Goal: Transaction & Acquisition: Purchase product/service

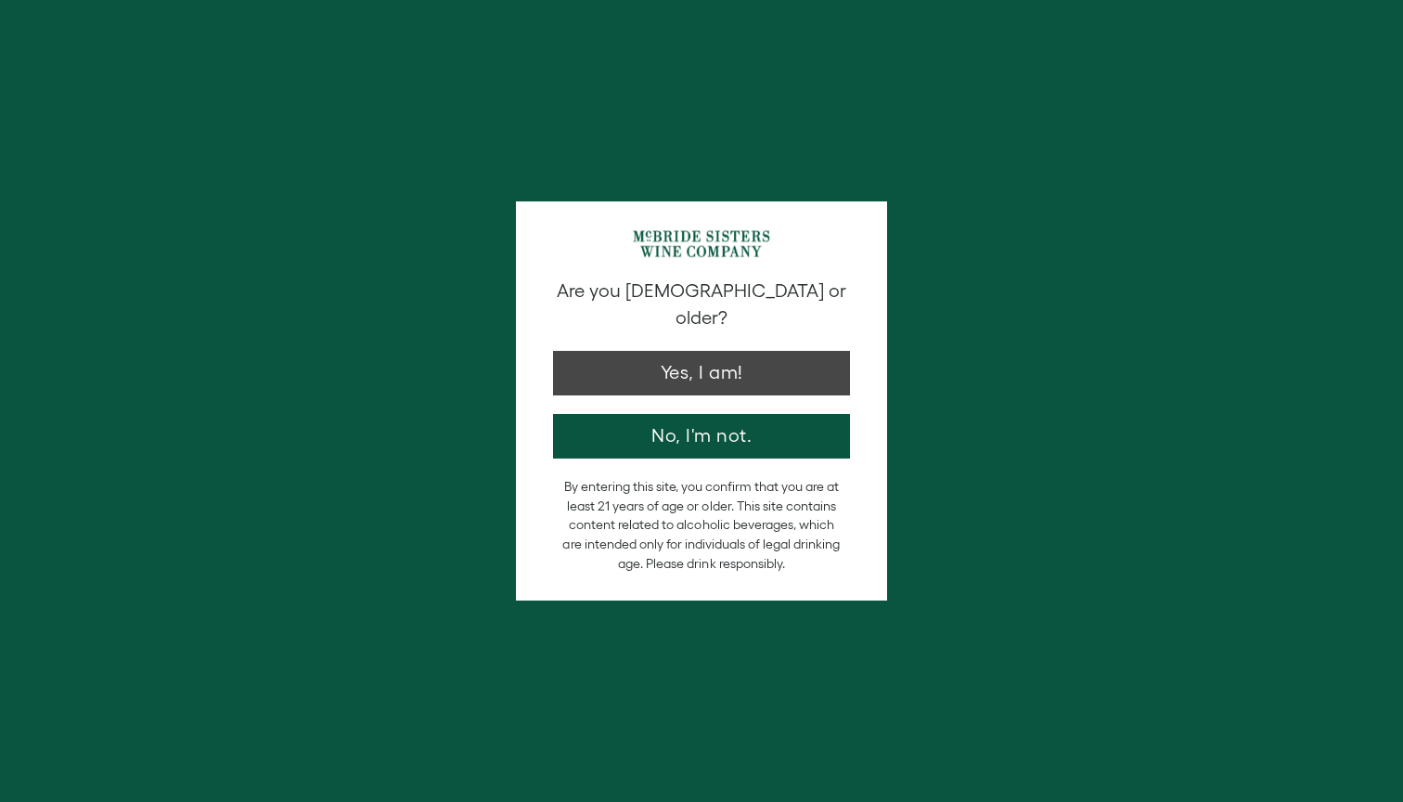
click at [676, 351] on button "Yes, I am!" at bounding box center [701, 373] width 297 height 45
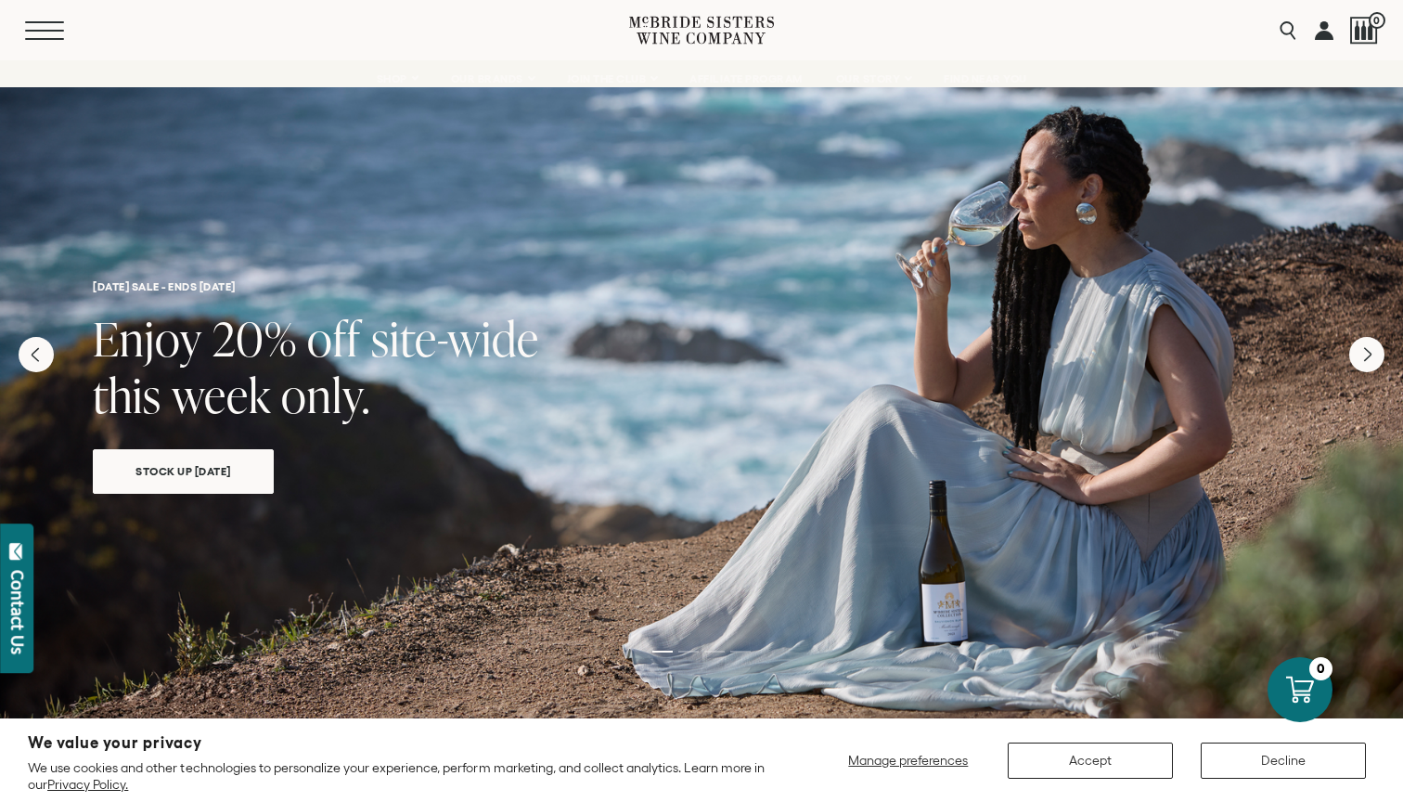
click at [45, 32] on button "Menu" at bounding box center [58, 30] width 67 height 19
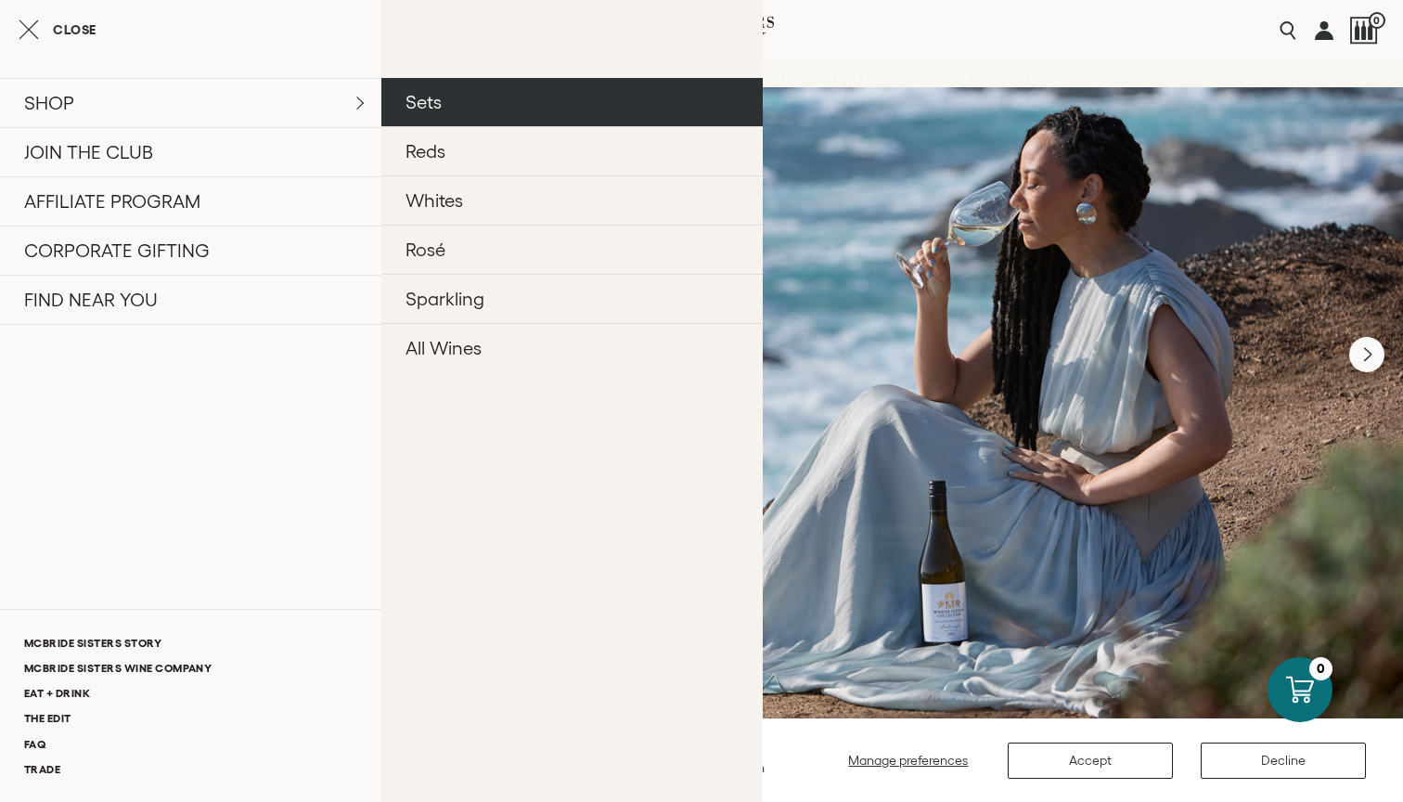
click at [441, 118] on link "Sets" at bounding box center [571, 102] width 381 height 48
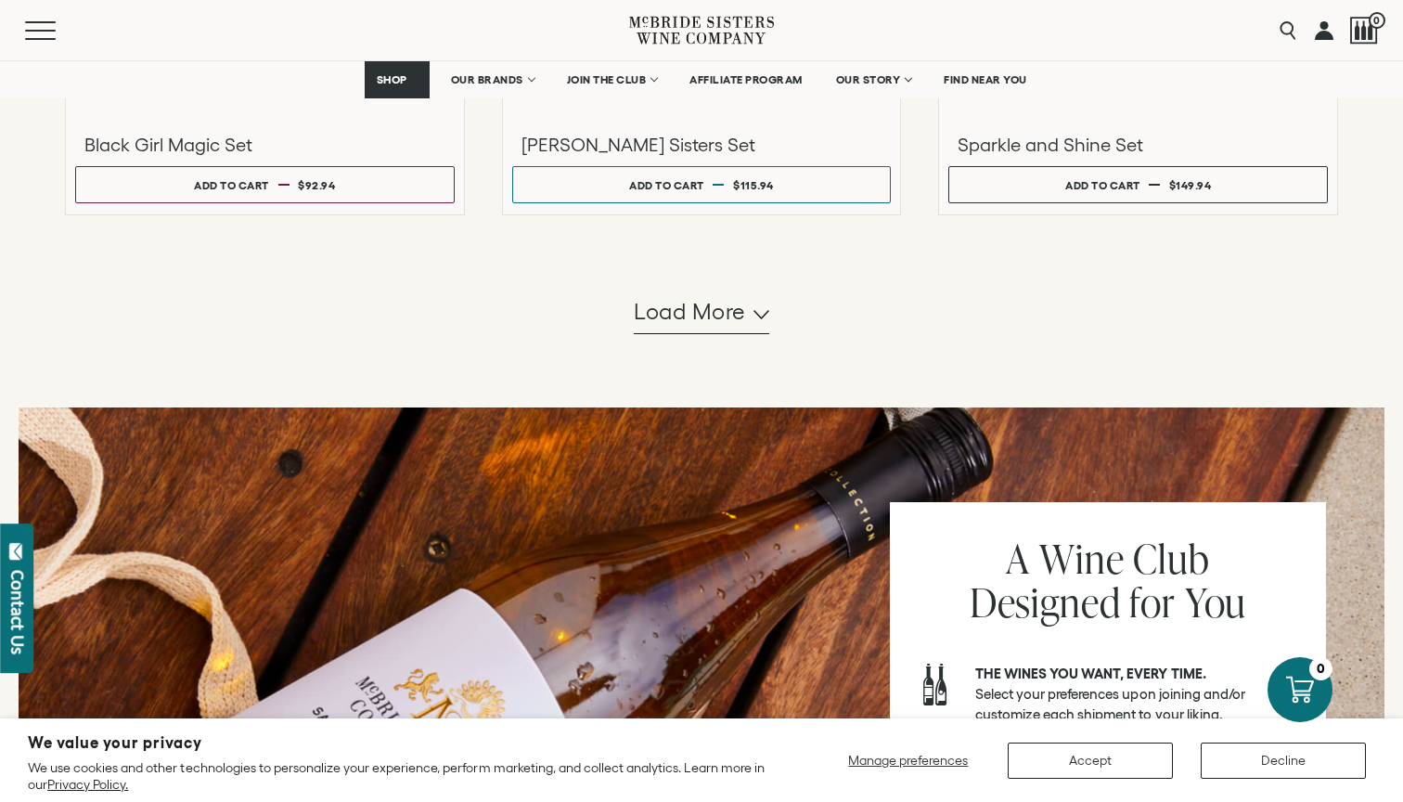
scroll to position [1796, 0]
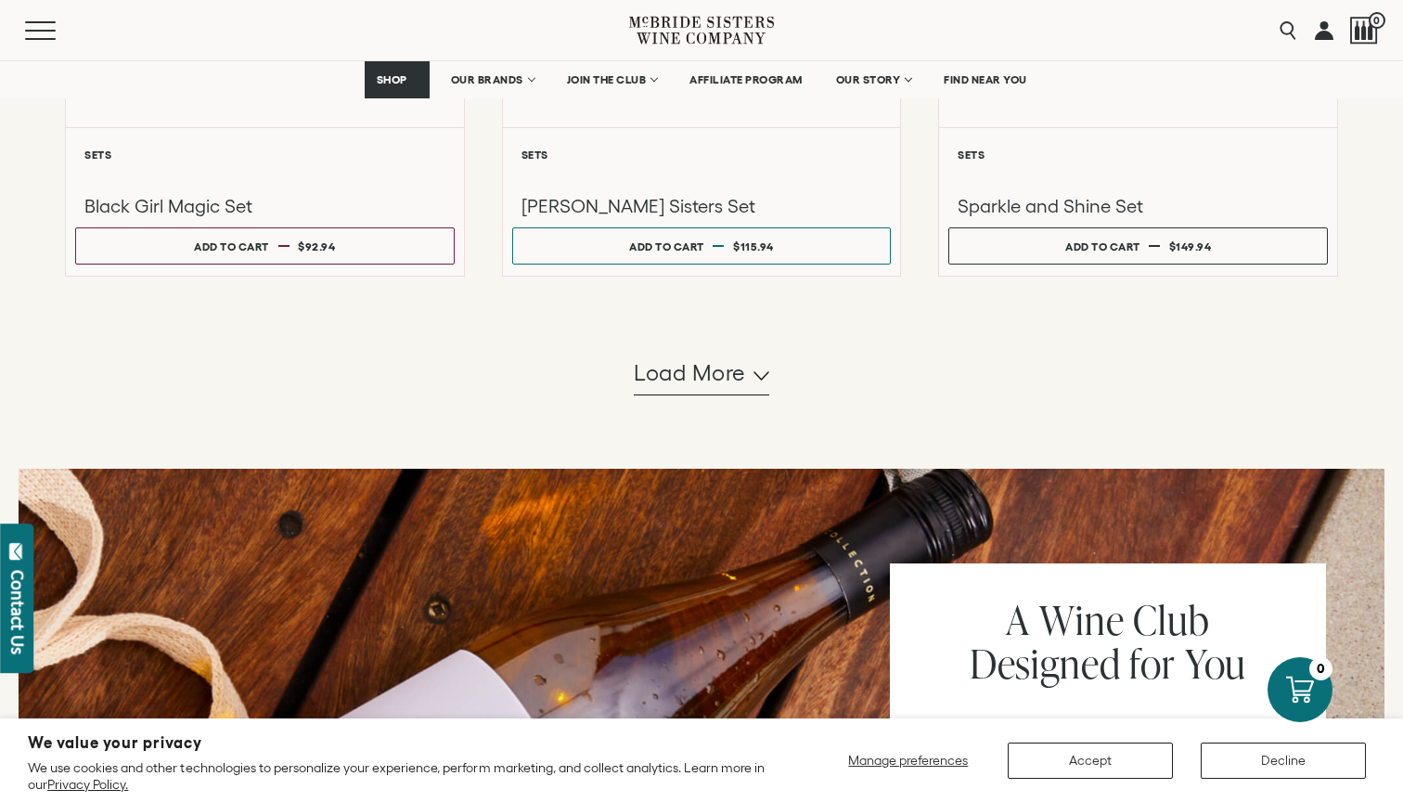
click at [680, 389] on span "Load more" at bounding box center [690, 373] width 112 height 32
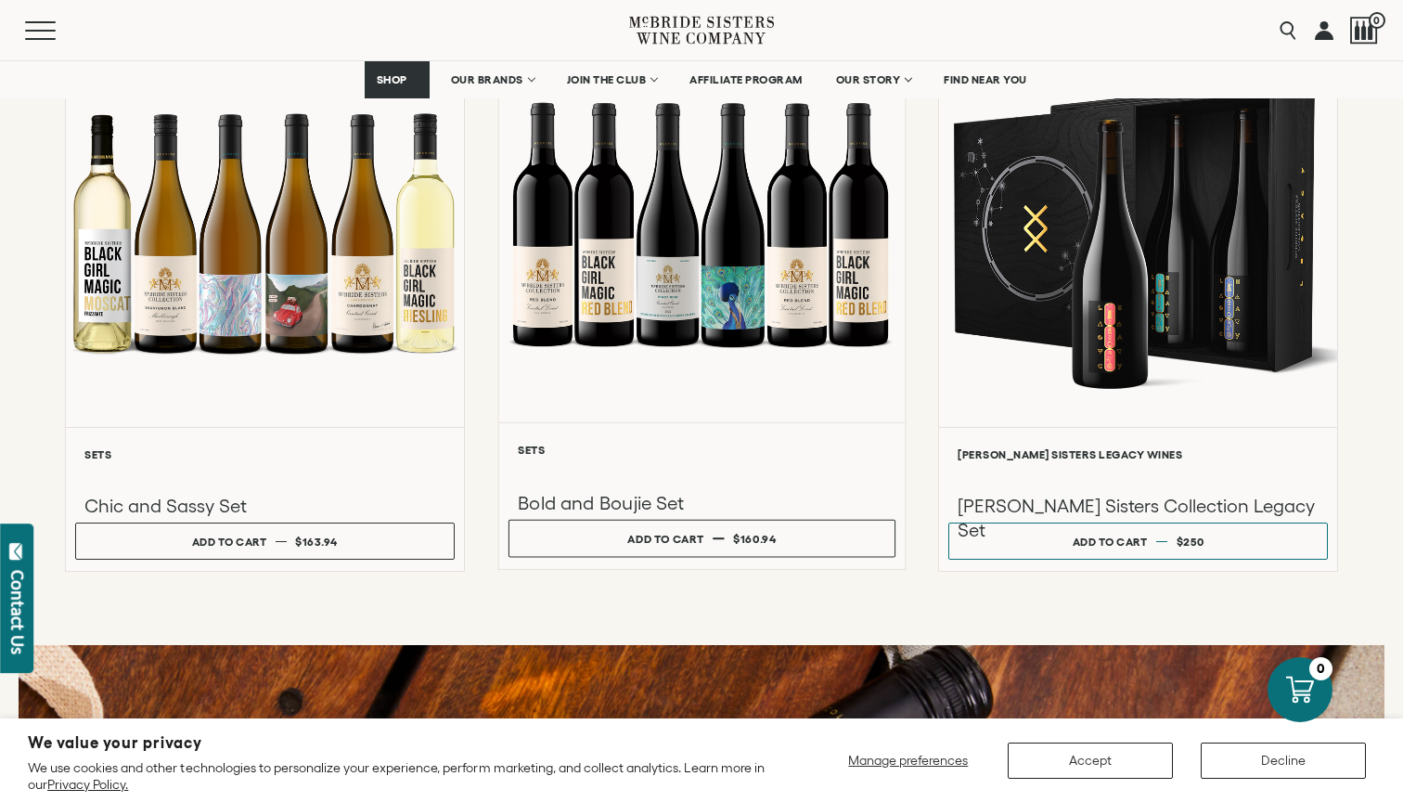
scroll to position [2079, 0]
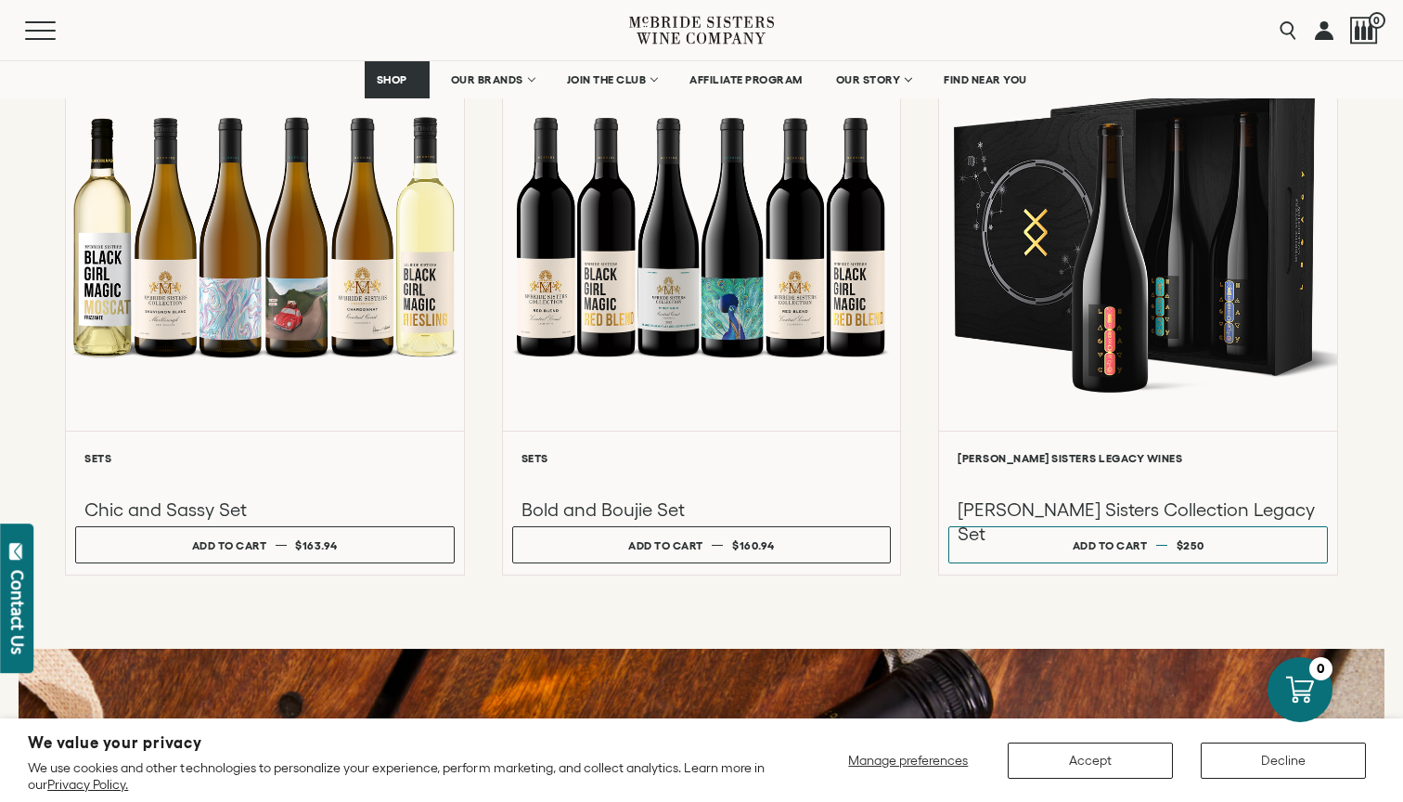
click at [1094, 751] on button "Accept" at bounding box center [1090, 760] width 165 height 36
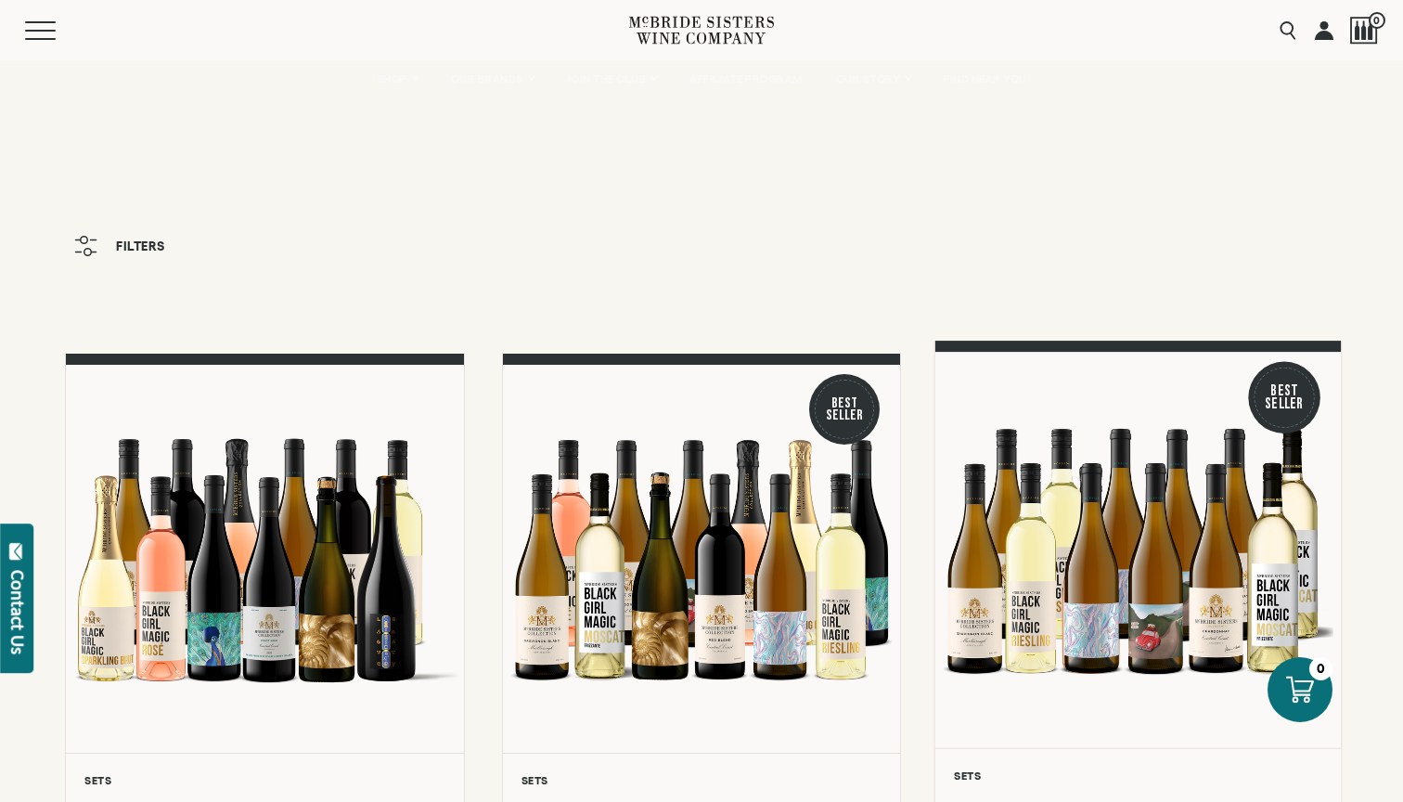
scroll to position [0, 0]
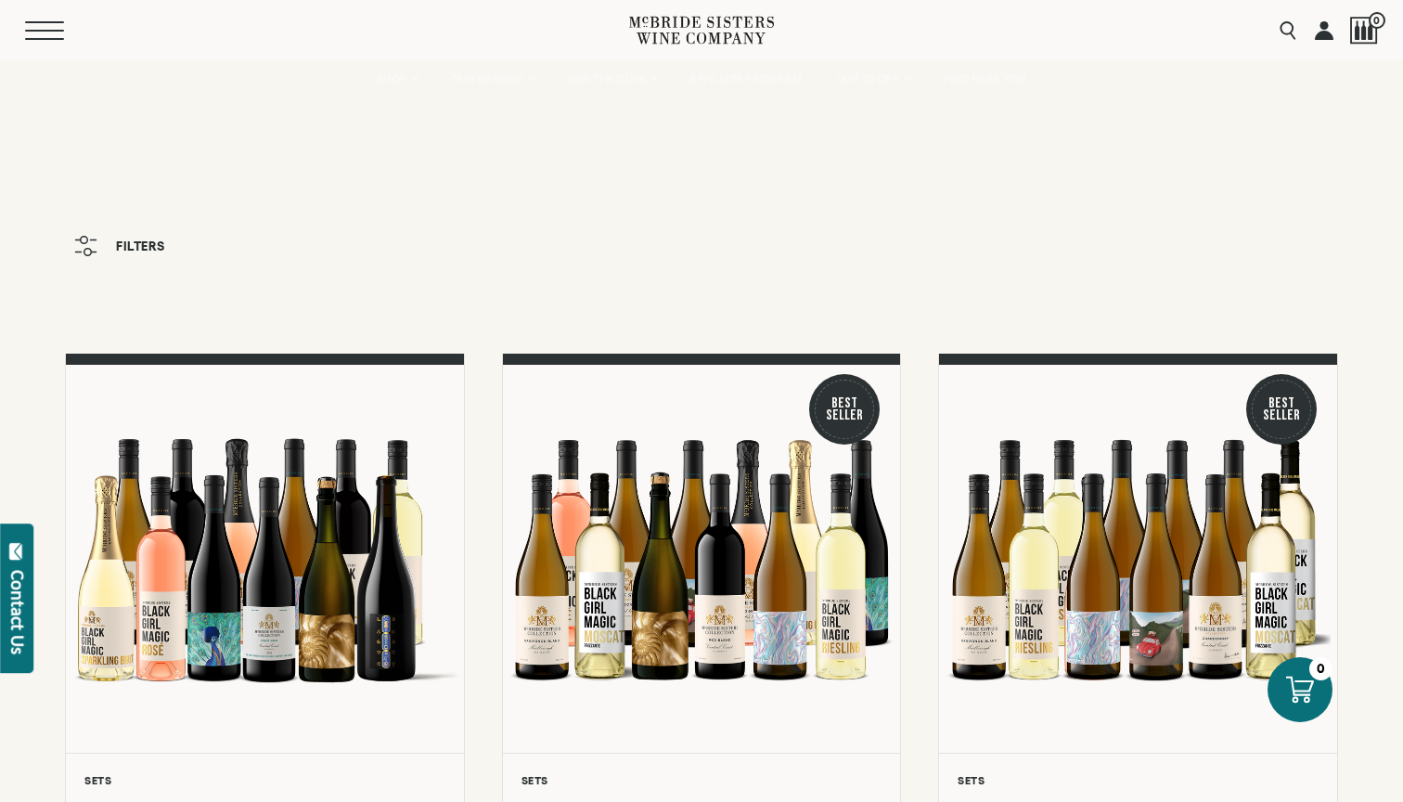
click at [32, 32] on button "Menu" at bounding box center [58, 30] width 67 height 19
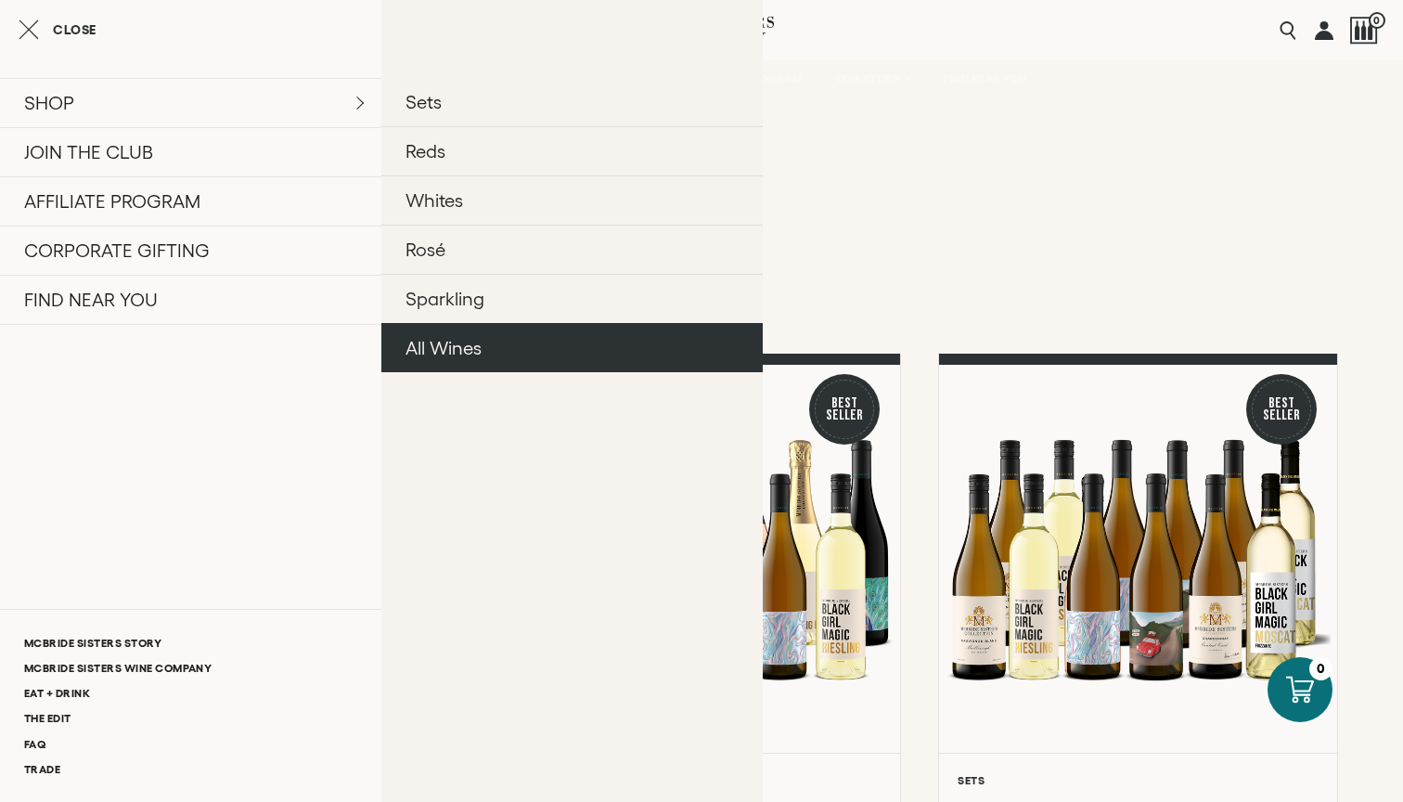
click at [483, 348] on link "All Wines" at bounding box center [571, 347] width 381 height 49
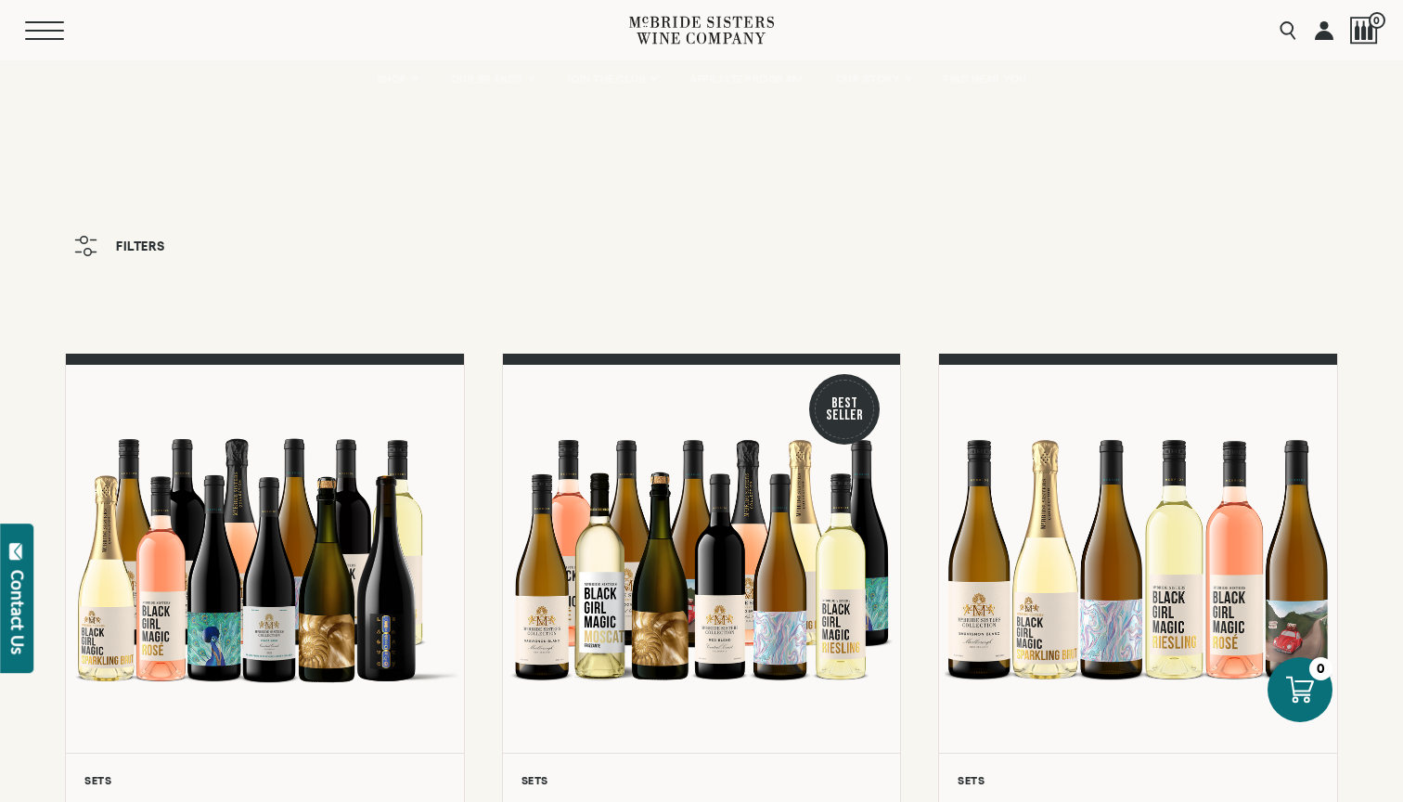
click at [36, 30] on span "Mobile Menu Trigger" at bounding box center [44, 31] width 39 height 2
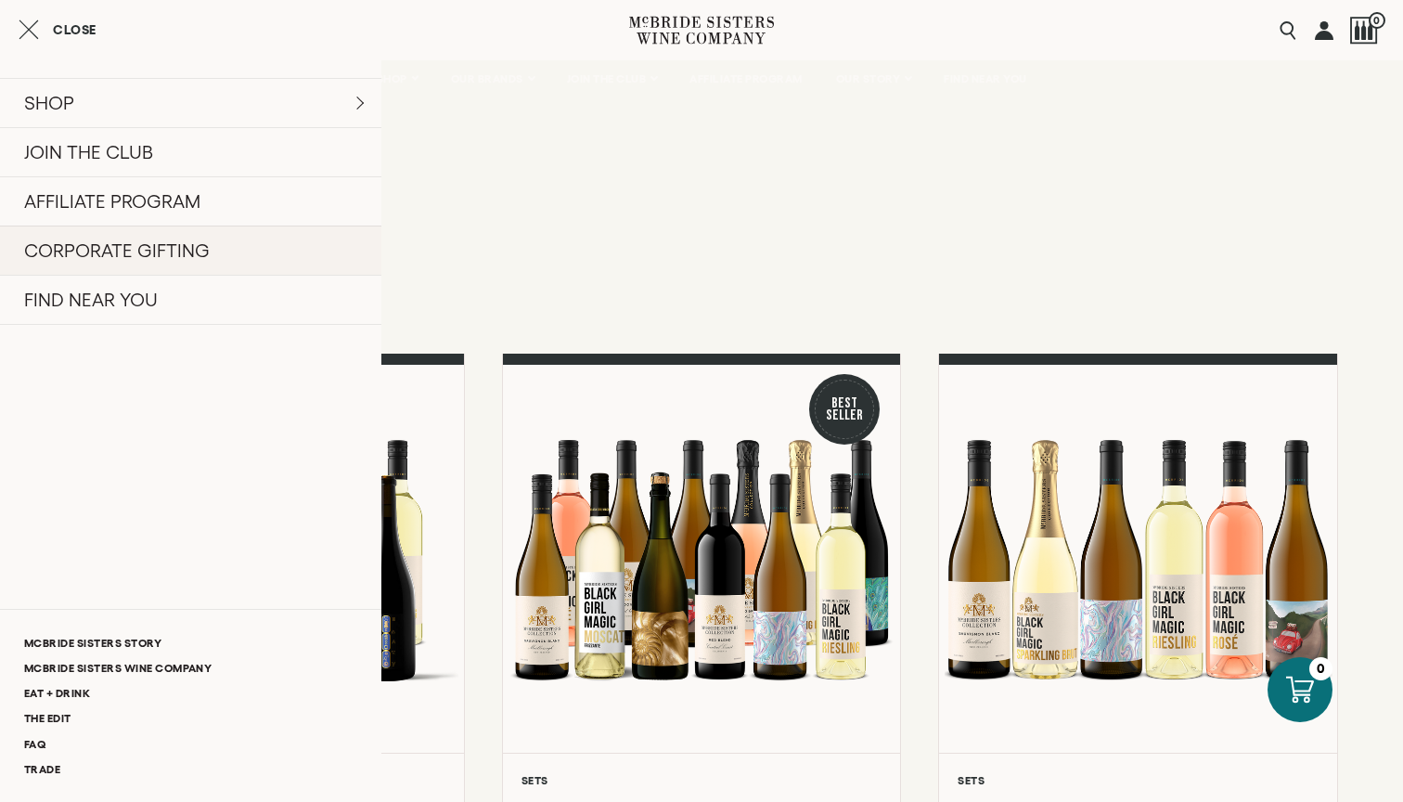
click at [108, 262] on link "CORPORATE GIFTING" at bounding box center [190, 249] width 381 height 49
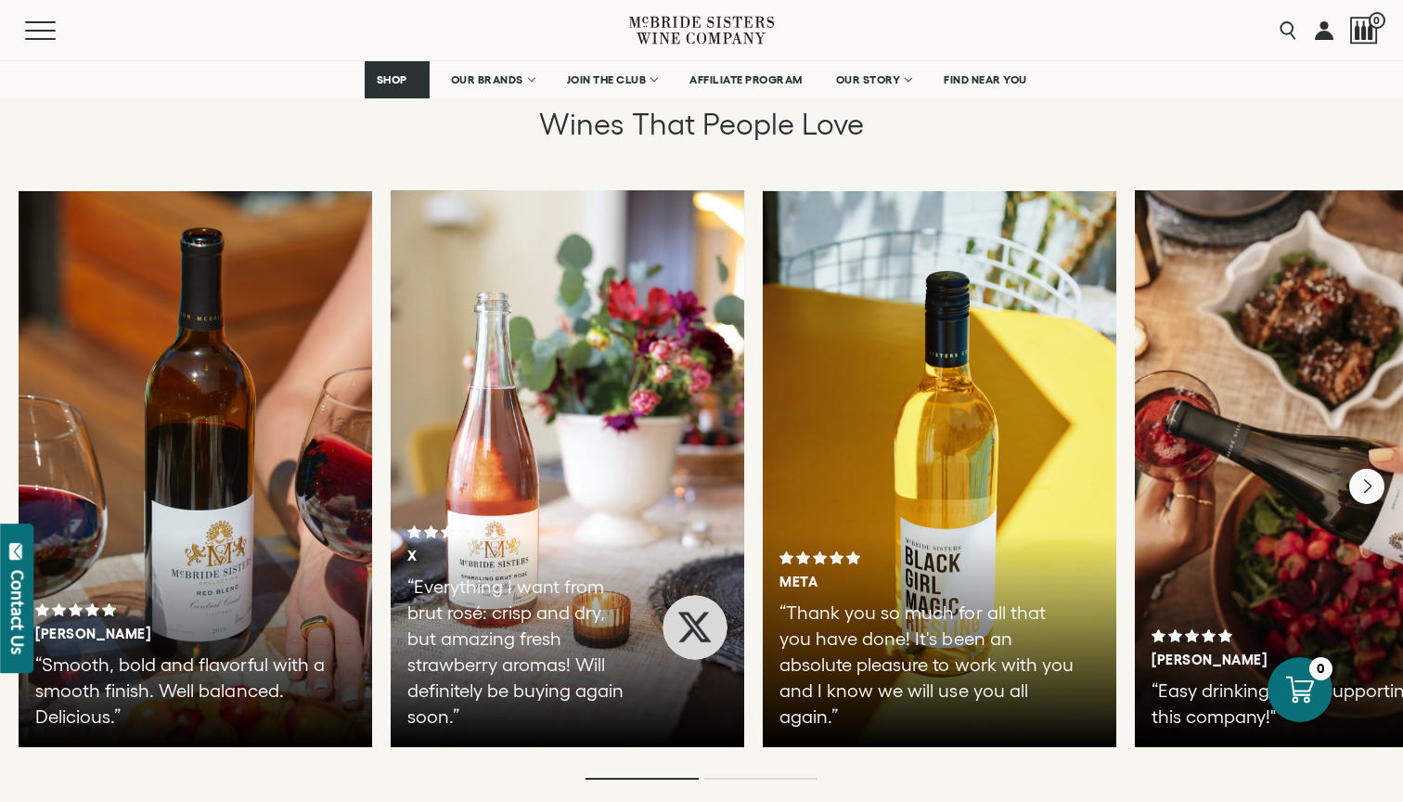
scroll to position [1075, 0]
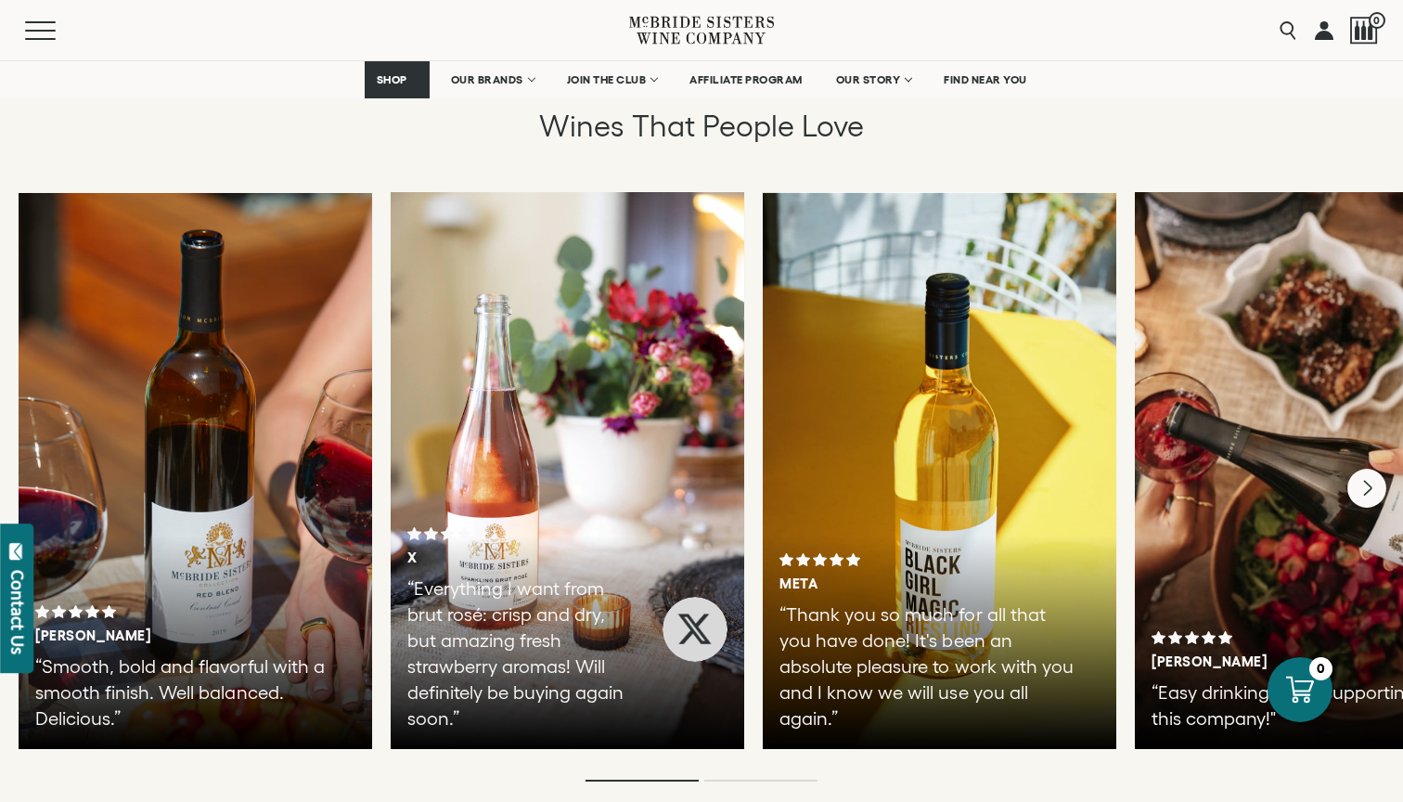
click at [1372, 487] on icon "Next" at bounding box center [1366, 488] width 39 height 39
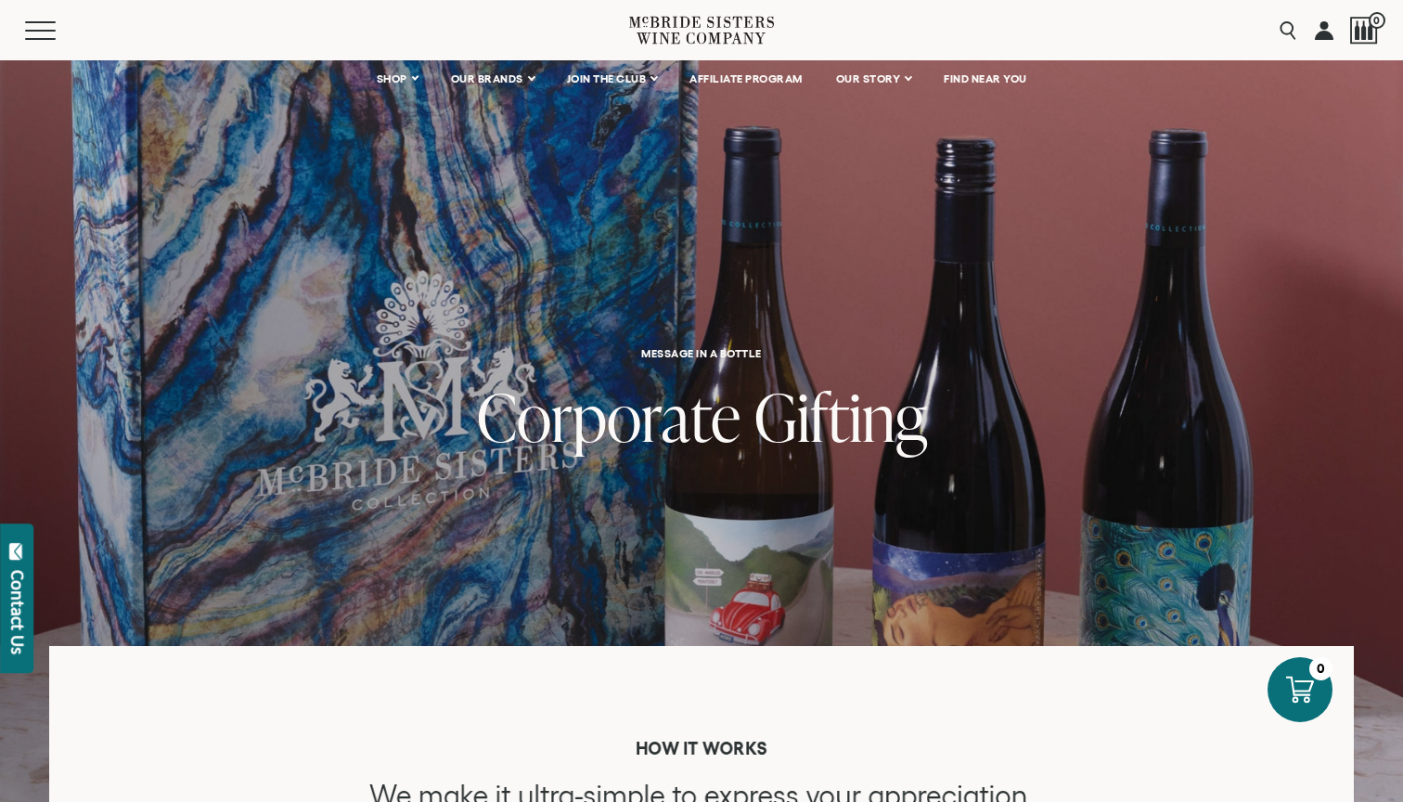
scroll to position [0, 0]
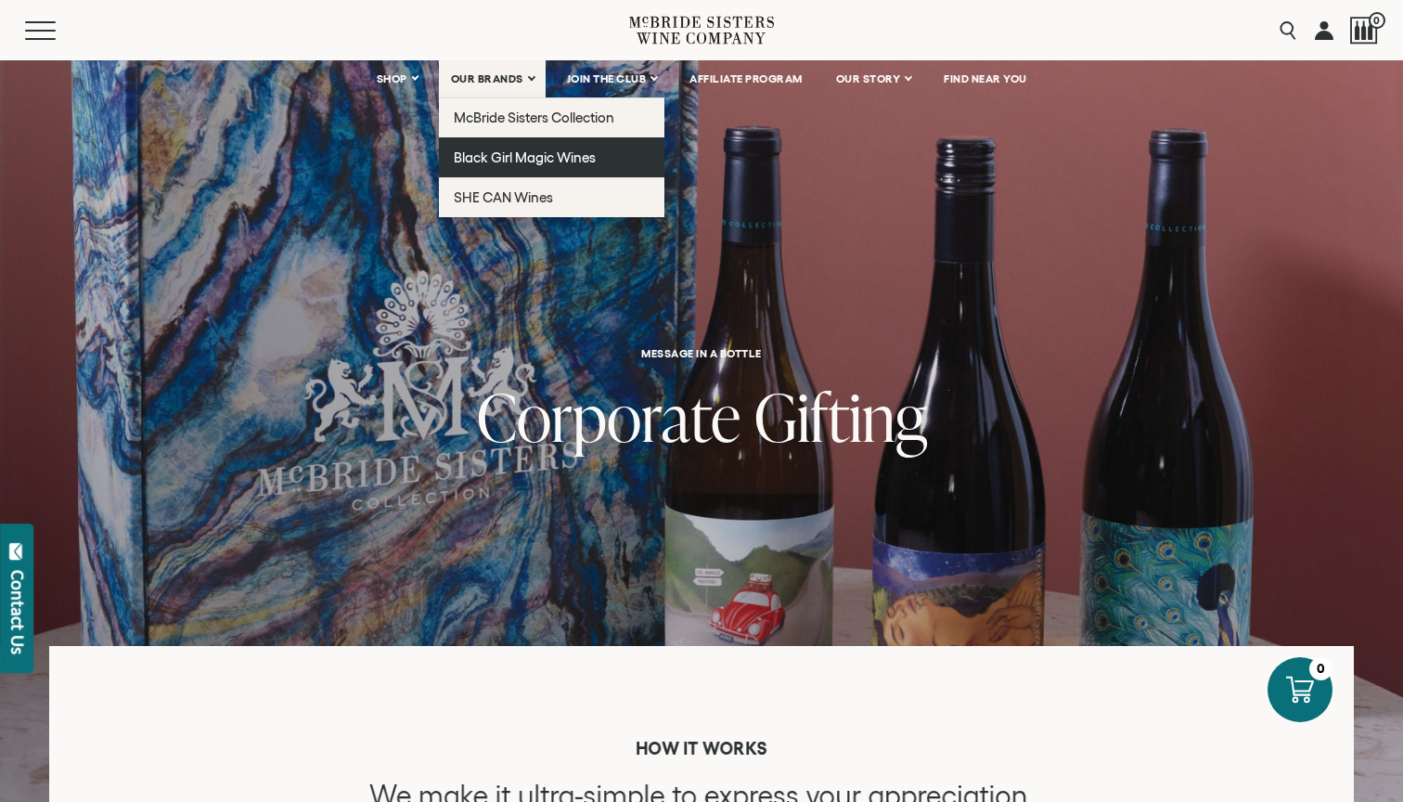
click at [542, 152] on span "Black Girl Magic Wines" at bounding box center [525, 157] width 142 height 16
